Goal: Check status: Check status

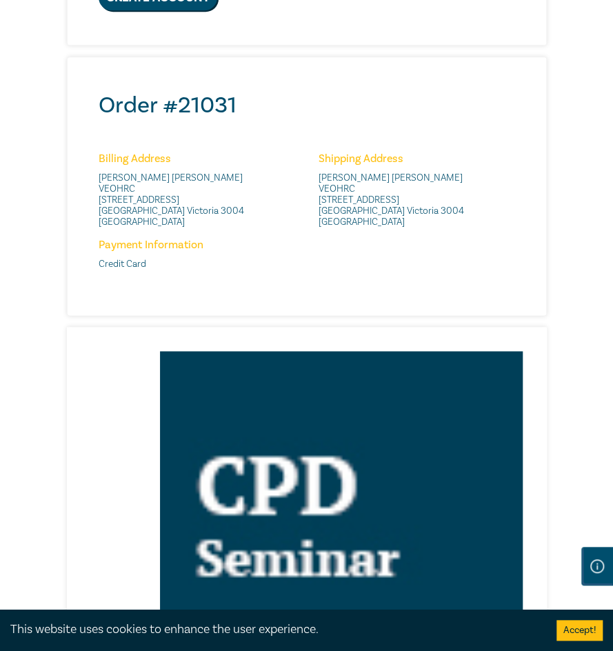
scroll to position [552, 0]
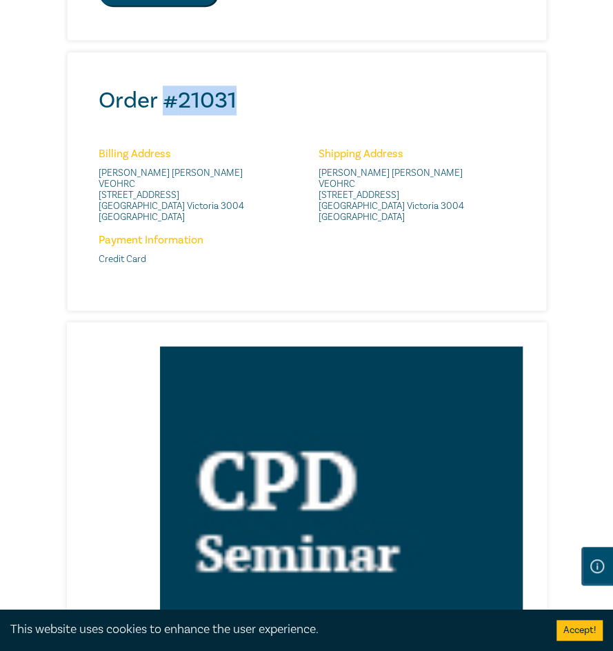
drag, startPoint x: 164, startPoint y: 102, endPoint x: 238, endPoint y: 97, distance: 74.0
click at [238, 97] on h2 "Order # 21031" at bounding box center [310, 101] width 423 height 28
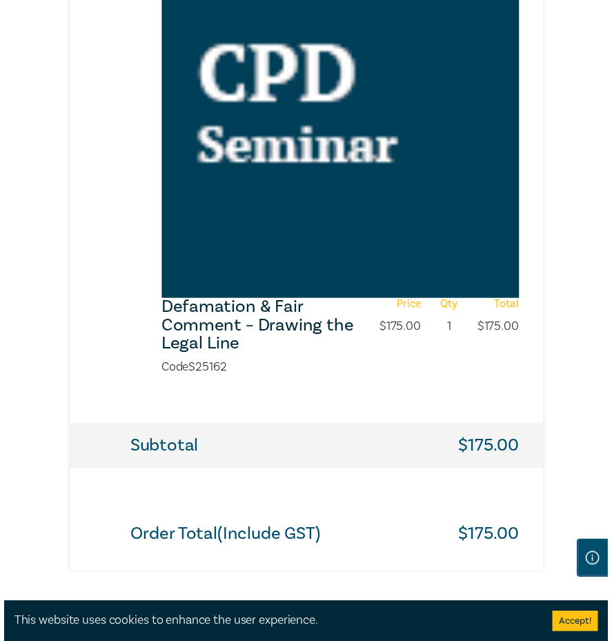
scroll to position [1103, 0]
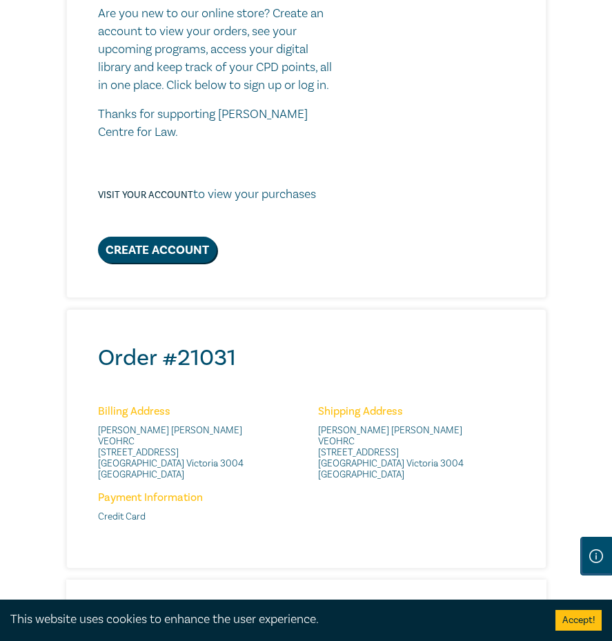
scroll to position [414, 0]
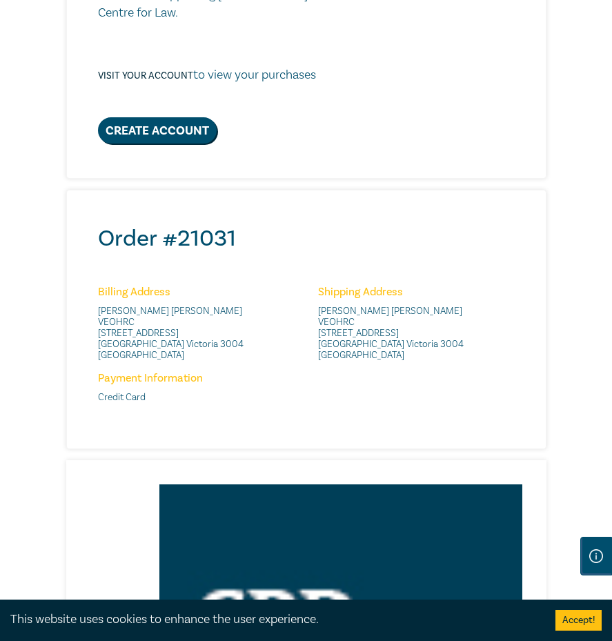
click at [585, 50] on div "Thank you for your order Thank you for your purchase - your order confirmation/…" at bounding box center [306, 432] width 612 height 1520
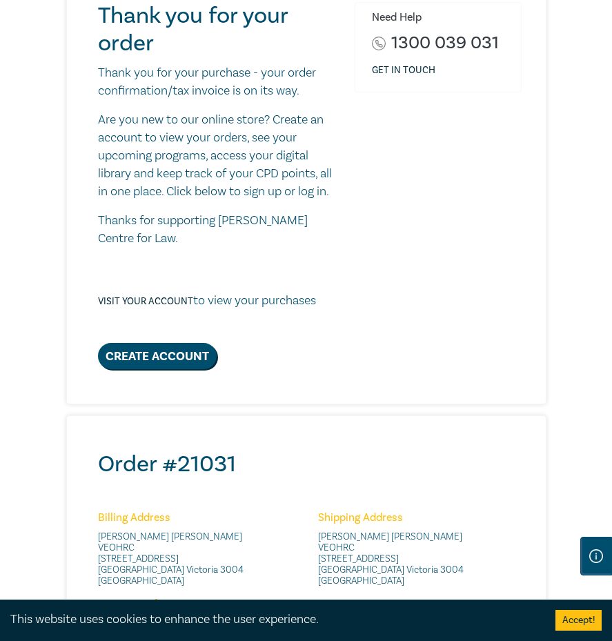
scroll to position [276, 0]
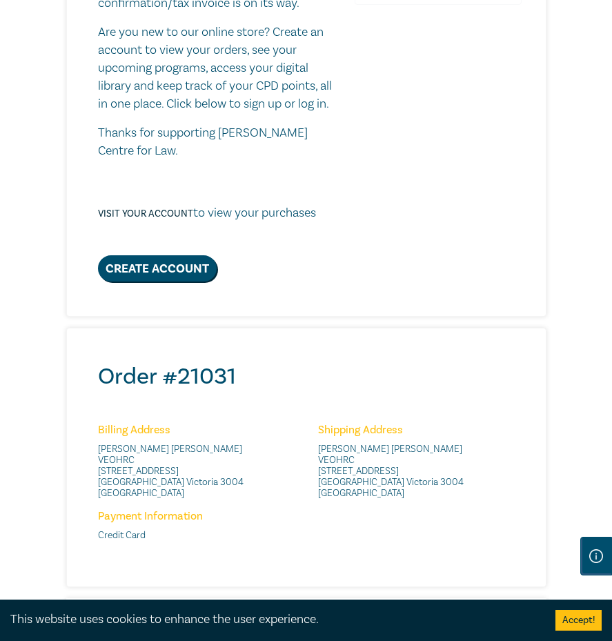
click at [272, 430] on h6 "Billing Address" at bounding box center [199, 429] width 203 height 13
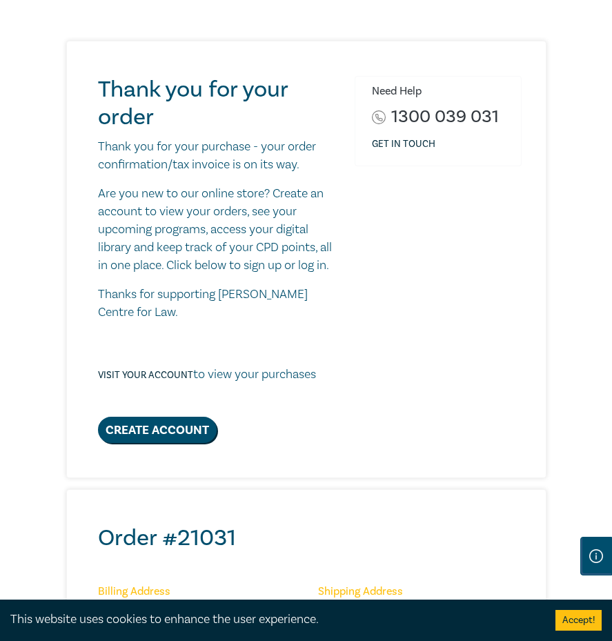
scroll to position [0, 0]
